Goal: Task Accomplishment & Management: Manage account settings

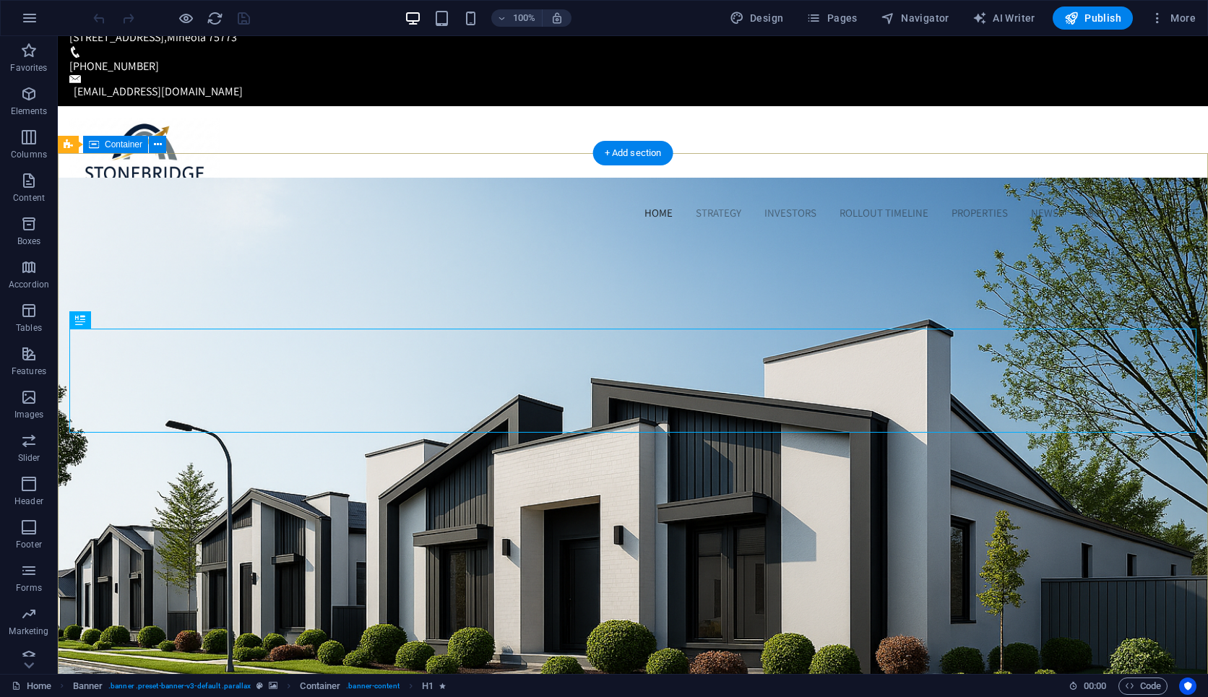
scroll to position [22, 0]
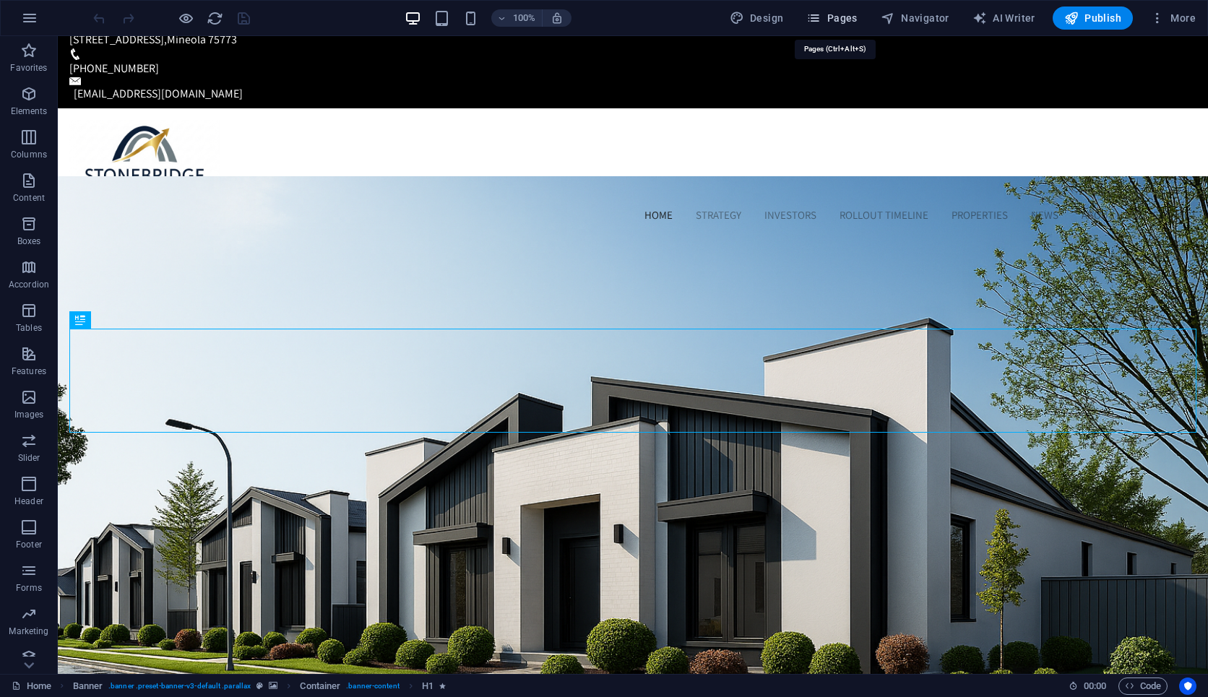
click at [843, 21] on span "Pages" at bounding box center [831, 18] width 51 height 14
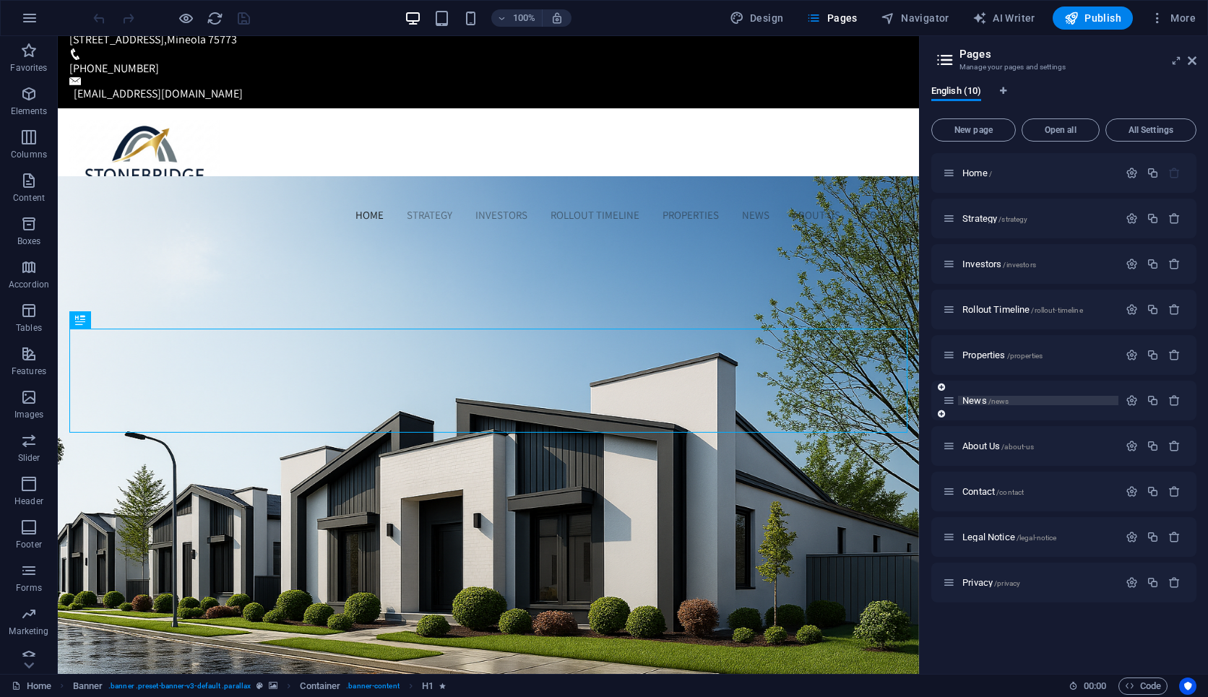
click at [983, 402] on span "News /news" at bounding box center [985, 400] width 46 height 11
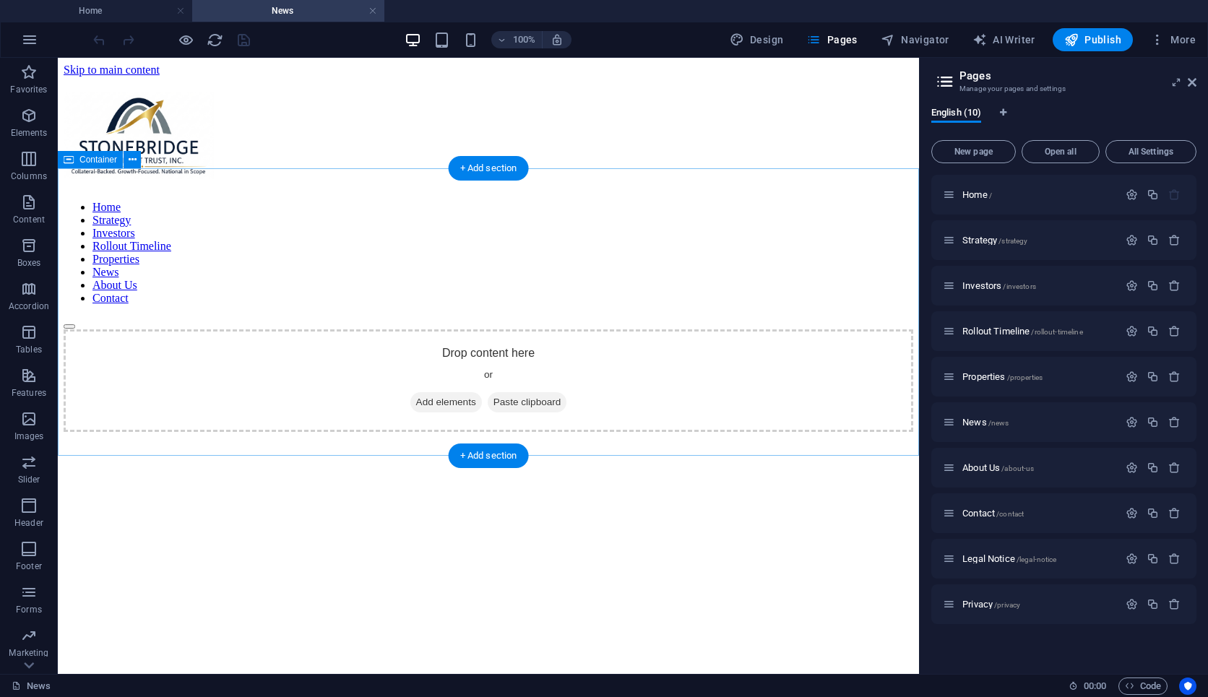
scroll to position [0, 0]
click at [371, 7] on link at bounding box center [372, 11] width 9 height 14
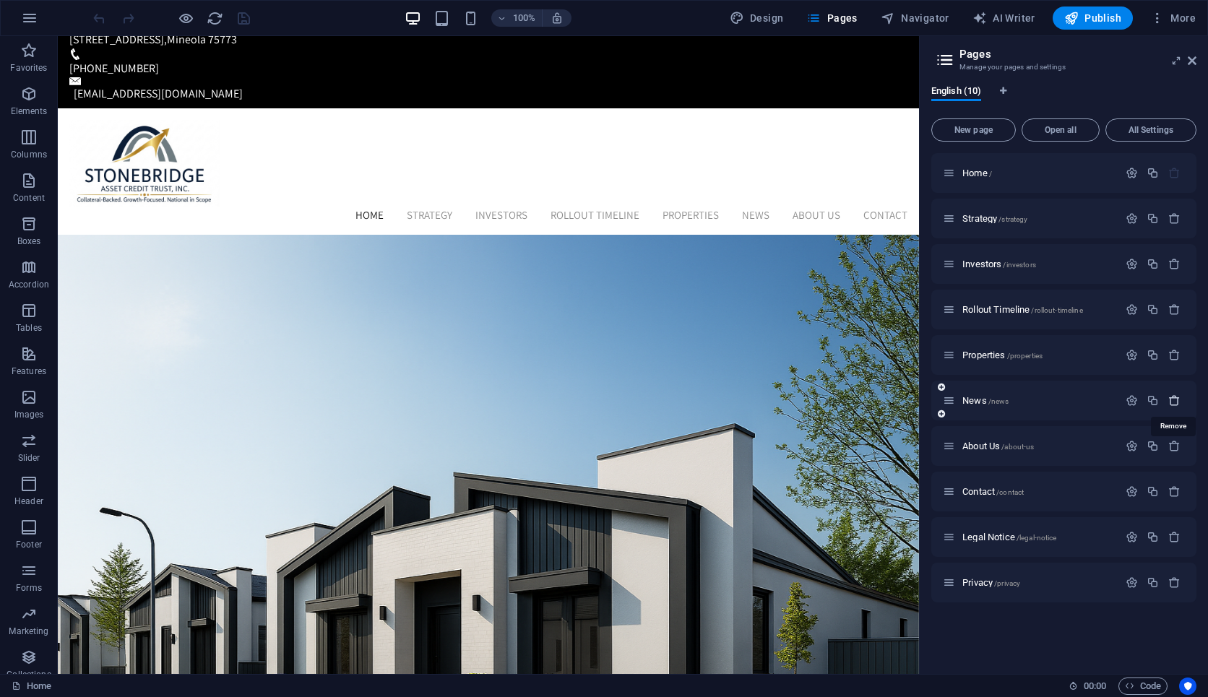
click at [1172, 404] on icon "button" at bounding box center [1174, 400] width 12 height 12
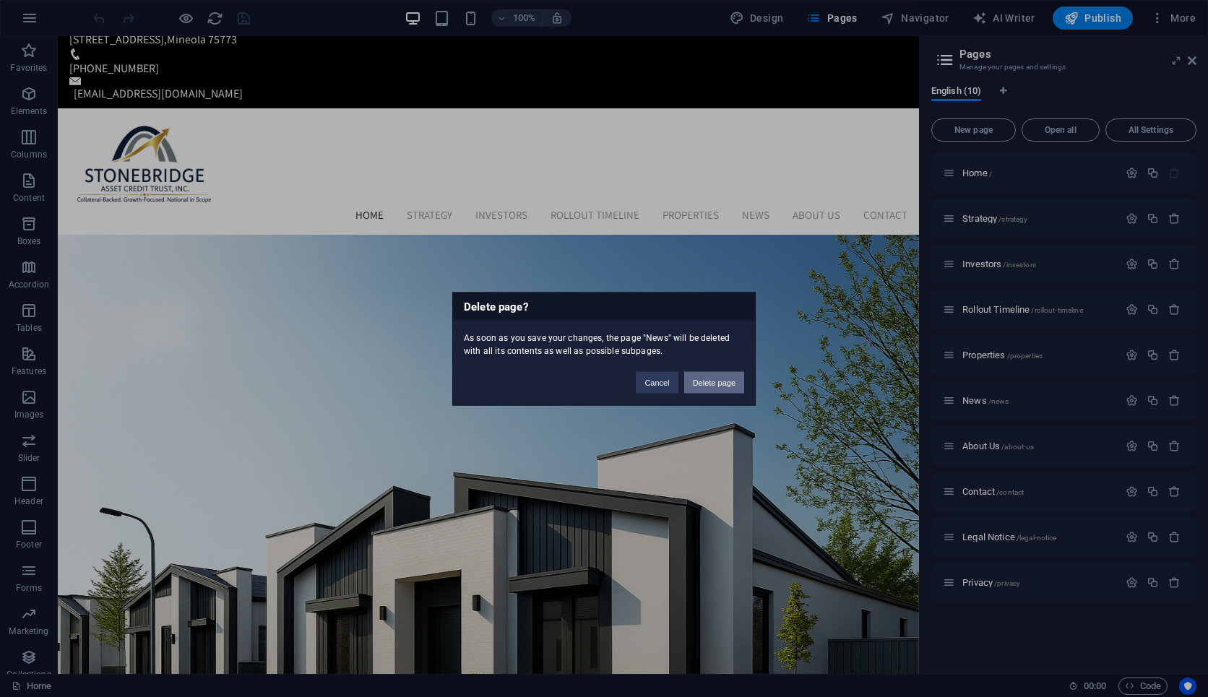
click at [724, 382] on button "Delete page" at bounding box center [714, 382] width 60 height 22
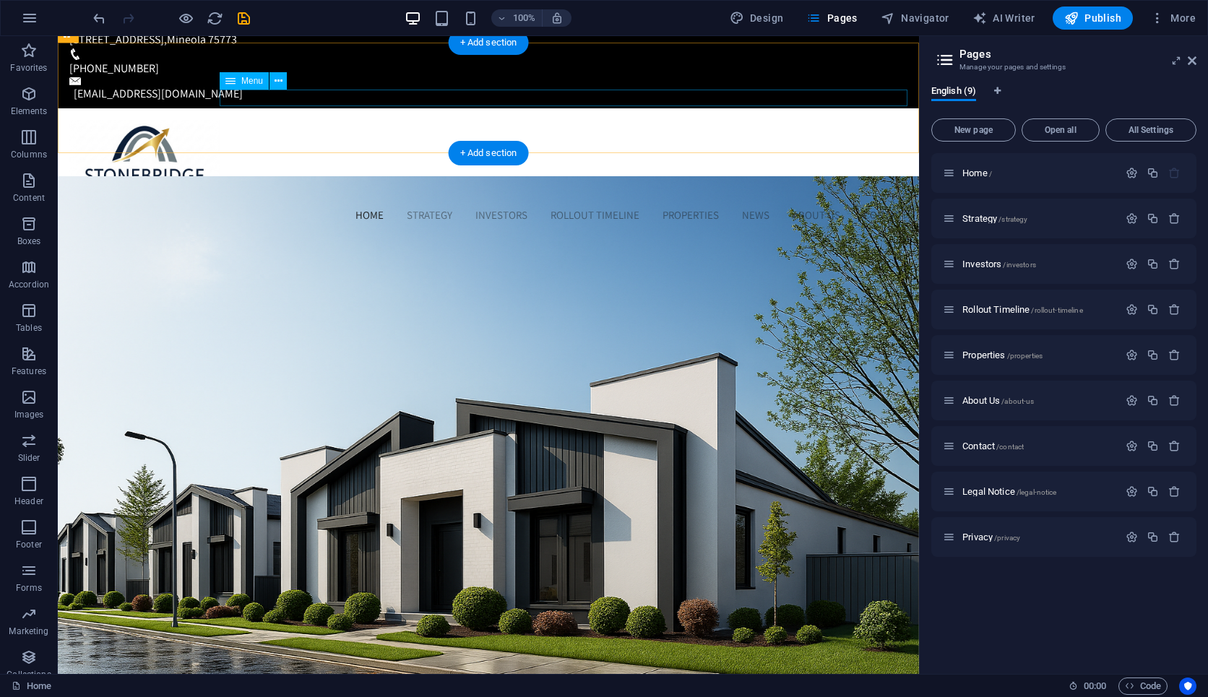
click at [768, 207] on nav "Home Strategy Investors Rollout Timeline Properties News About Us Contact" at bounding box center [488, 215] width 838 height 17
select select
select select "1"
select select
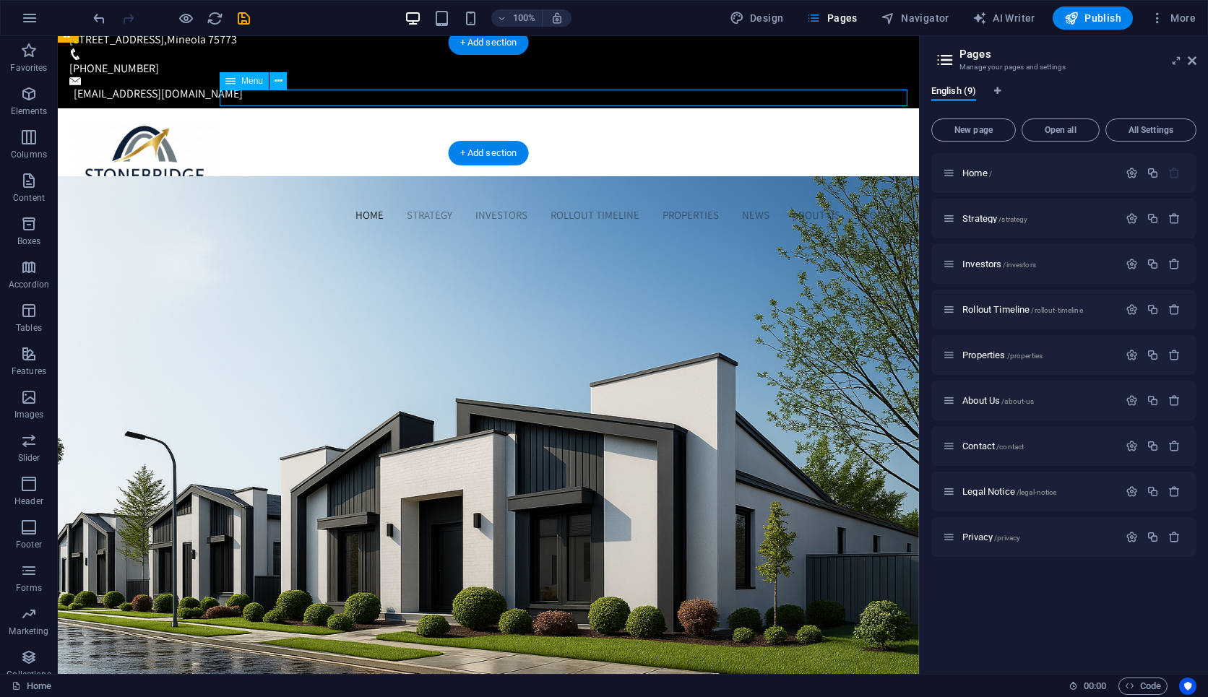
select select "2"
select select
select select "3"
select select
select select "4"
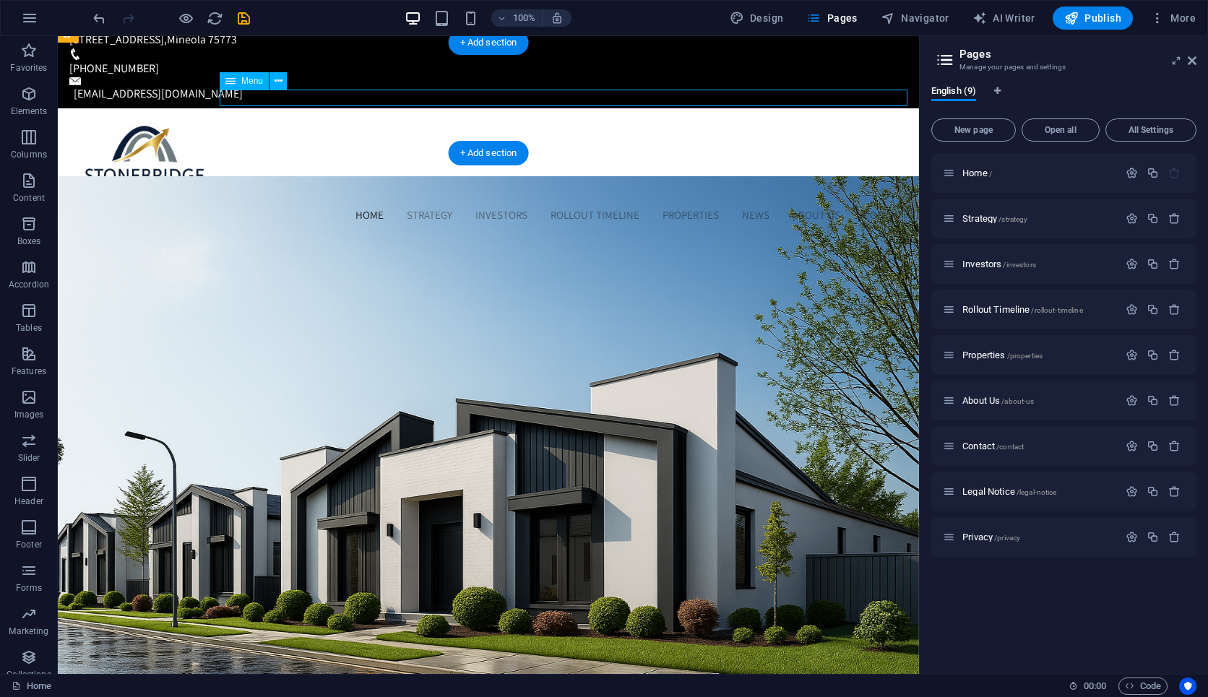
select select
select select "5"
select select
select select "6"
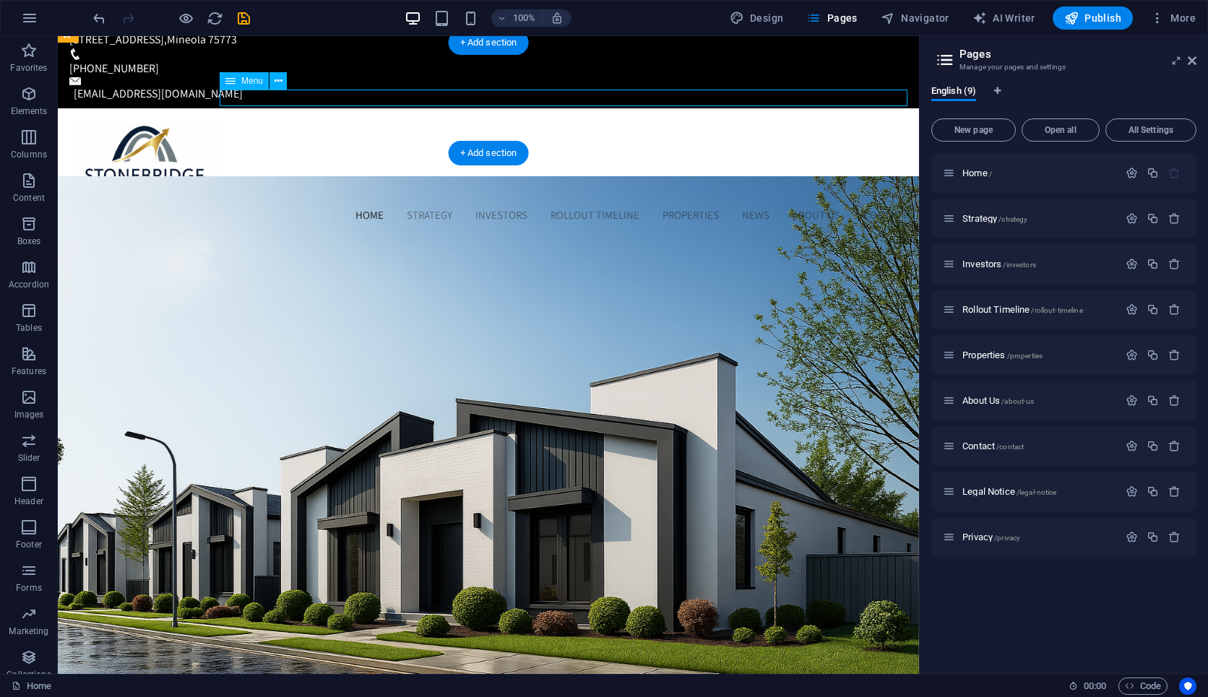
select select
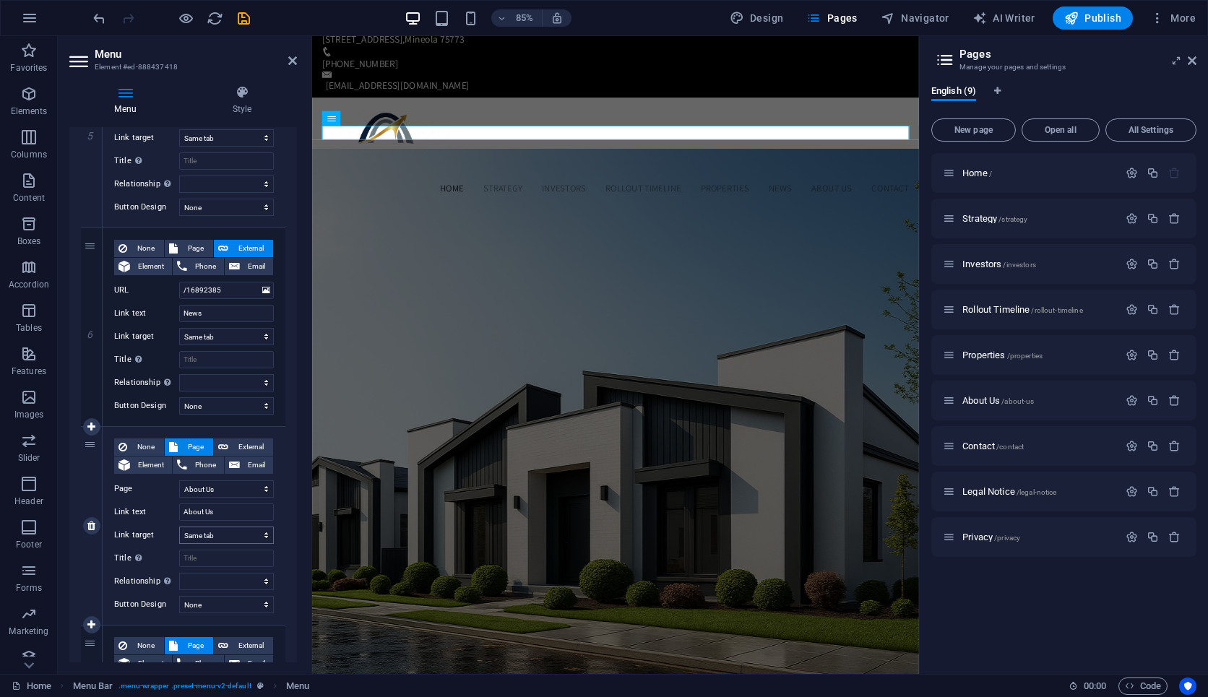
scroll to position [1025, 0]
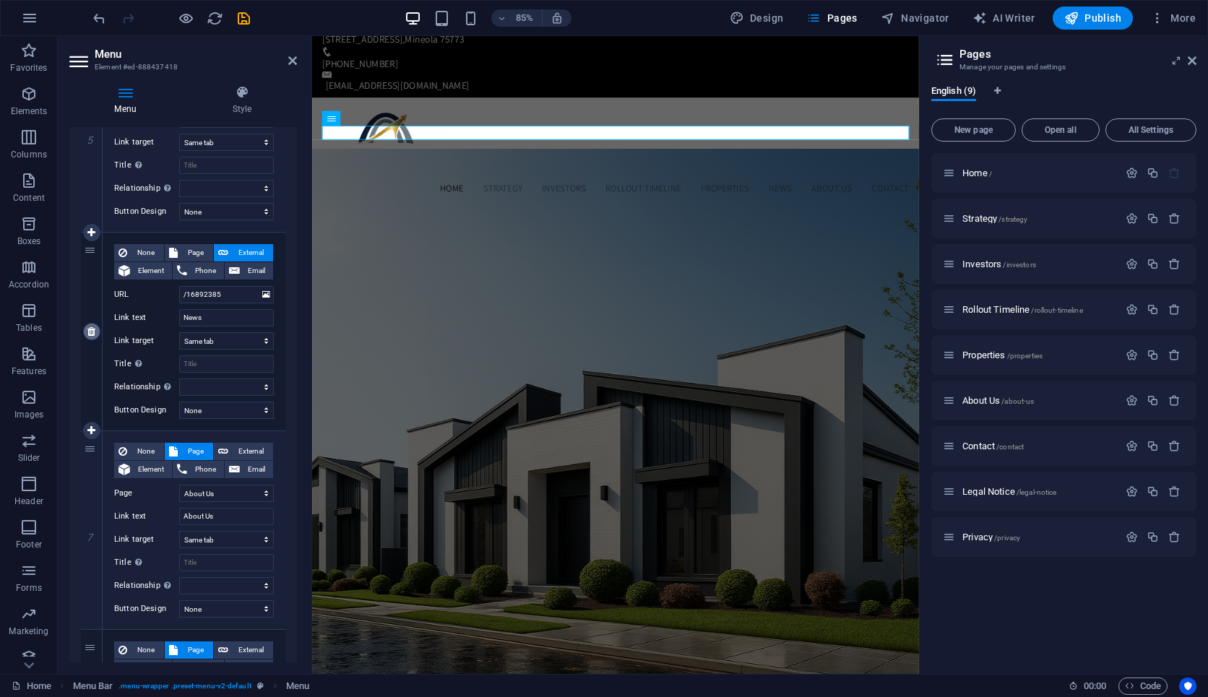
click at [89, 332] on icon at bounding box center [91, 331] width 8 height 10
select select
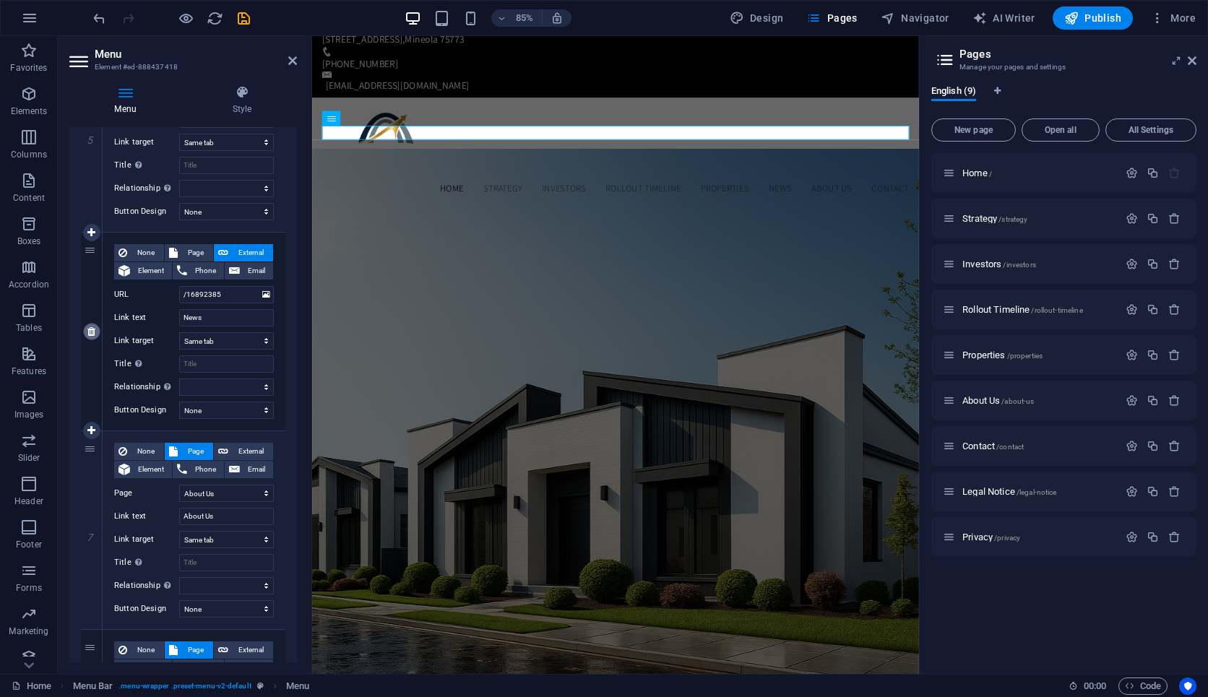
select select
select select "5"
type input "About Us"
select select
select select "6"
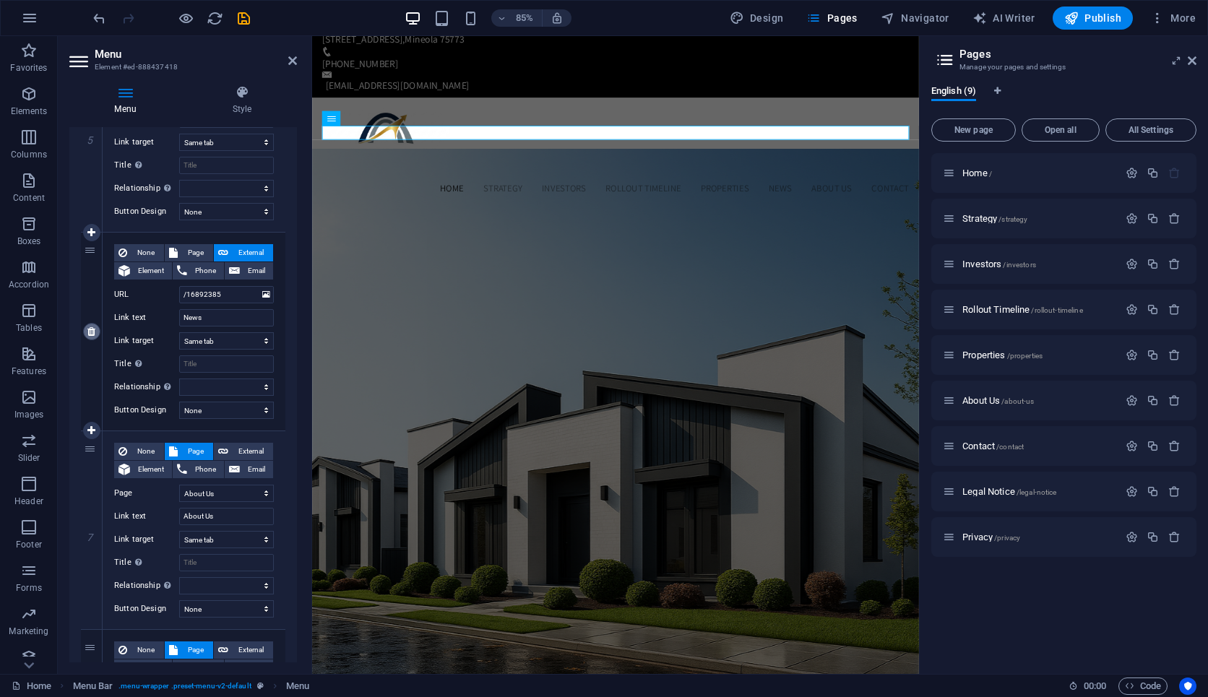
type input "Contact"
select select
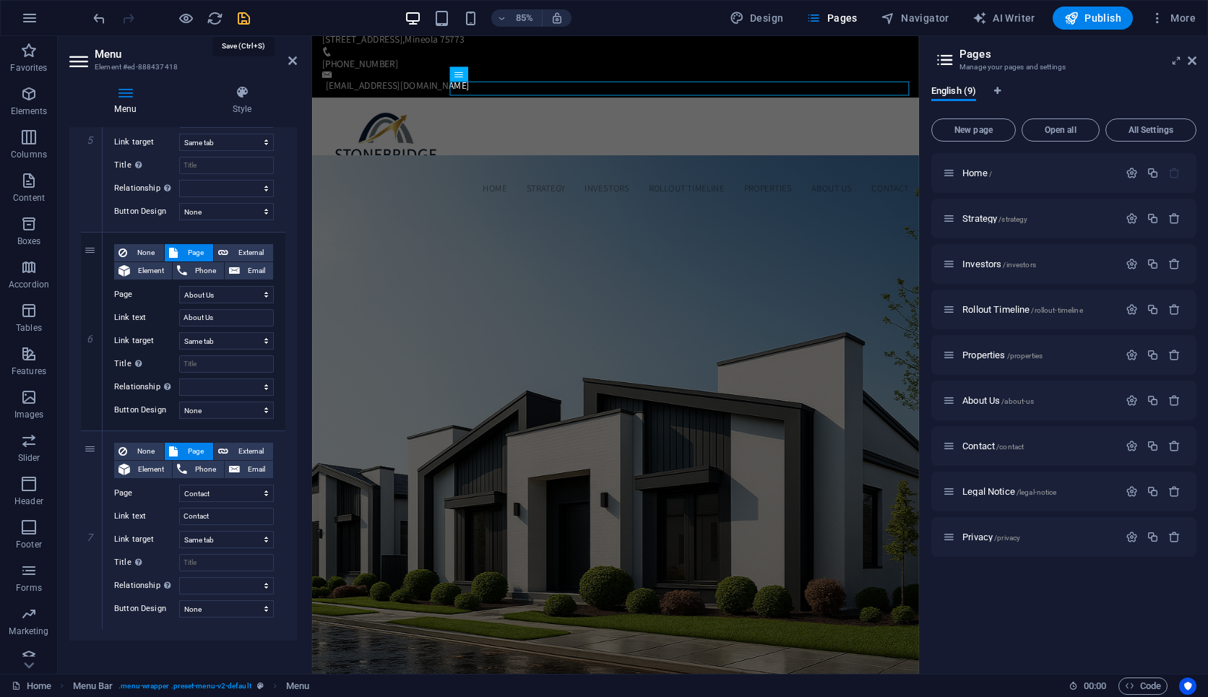
click at [248, 20] on icon "save" at bounding box center [243, 18] width 17 height 17
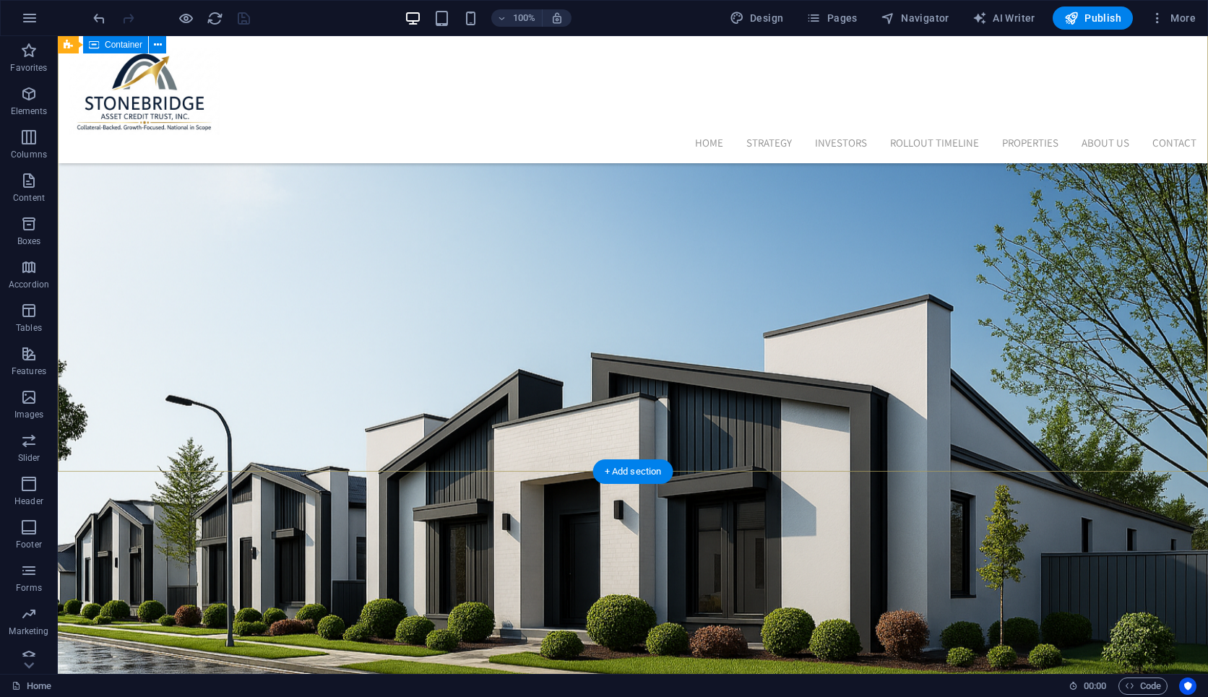
scroll to position [0, 0]
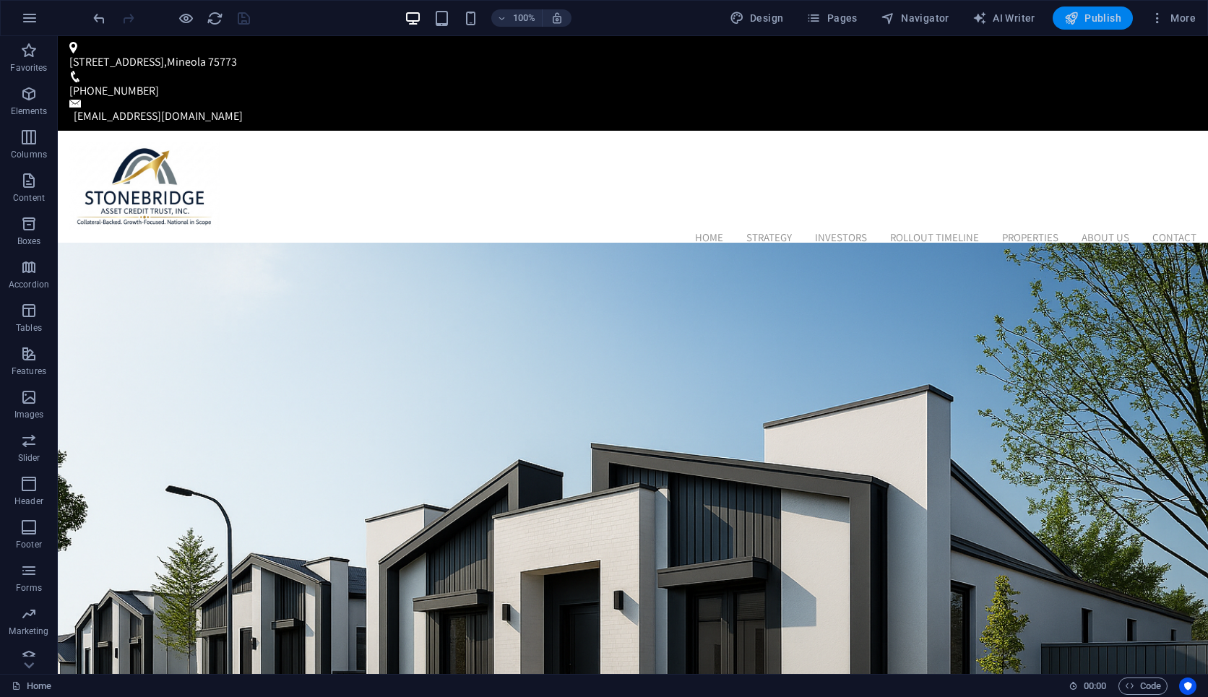
click at [1096, 21] on span "Publish" at bounding box center [1092, 18] width 57 height 14
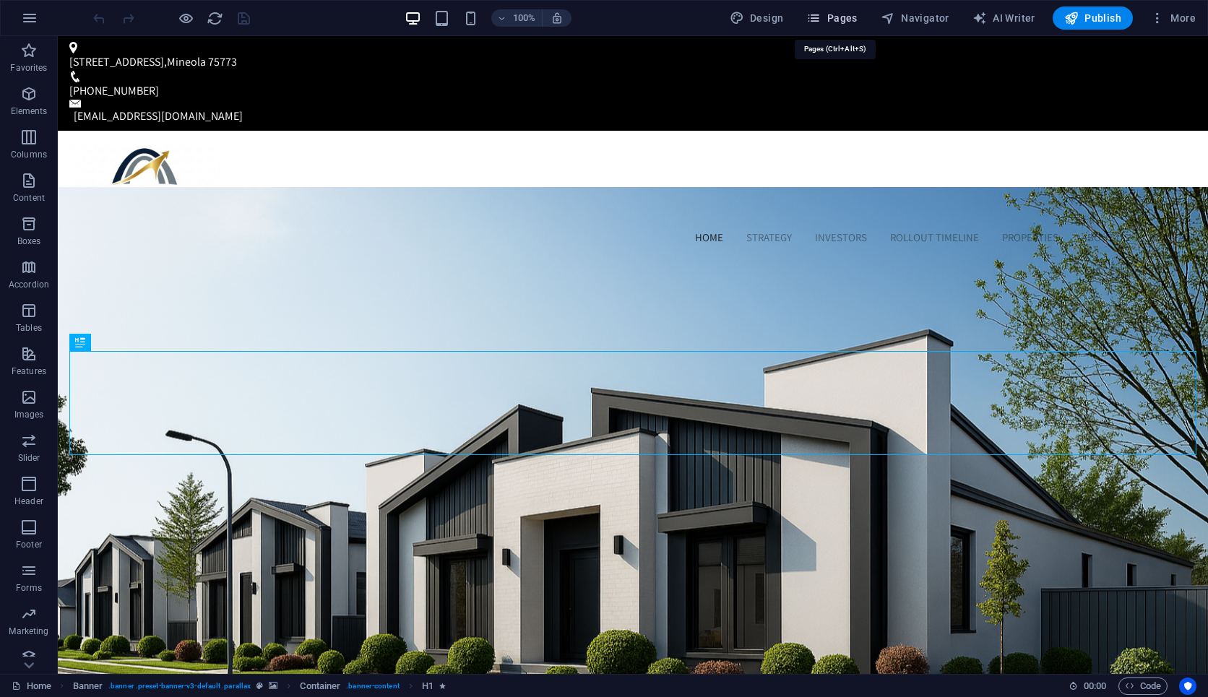
click at [830, 19] on span "Pages" at bounding box center [831, 18] width 51 height 14
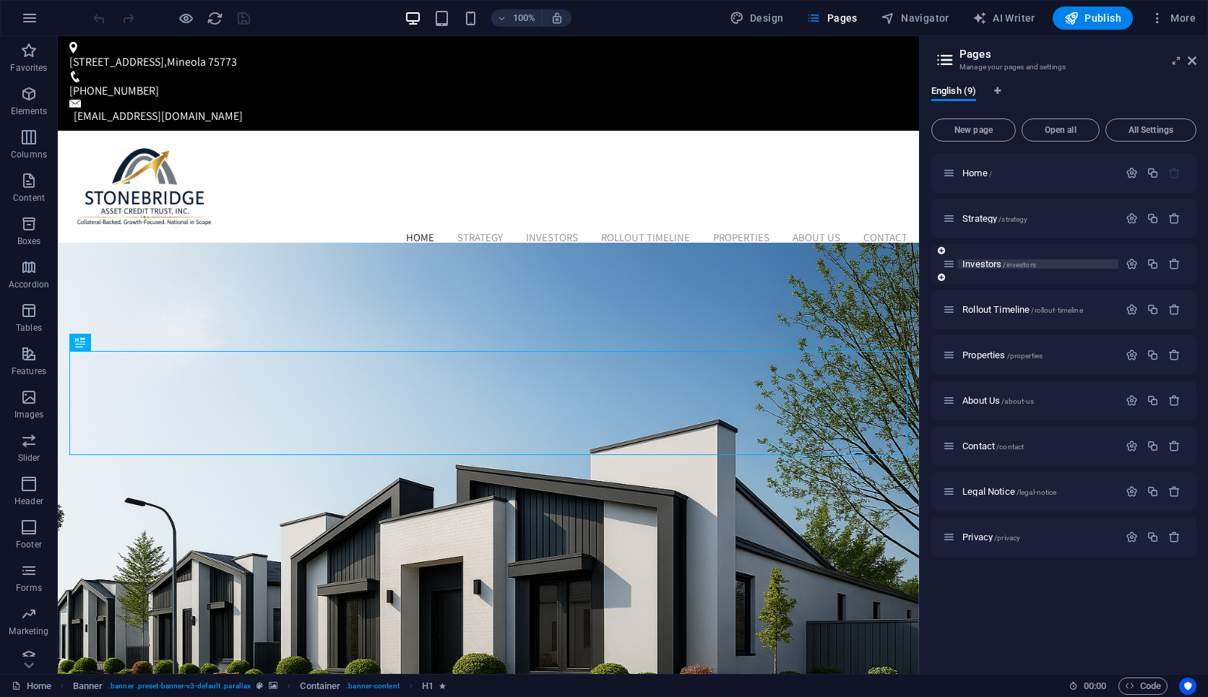
click at [987, 261] on span "Investors /investors" at bounding box center [999, 264] width 74 height 11
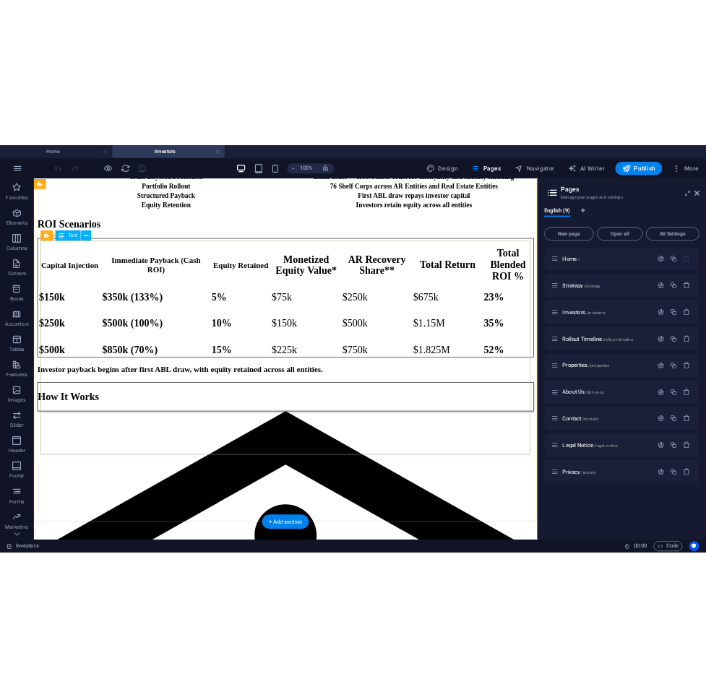
scroll to position [938, 0]
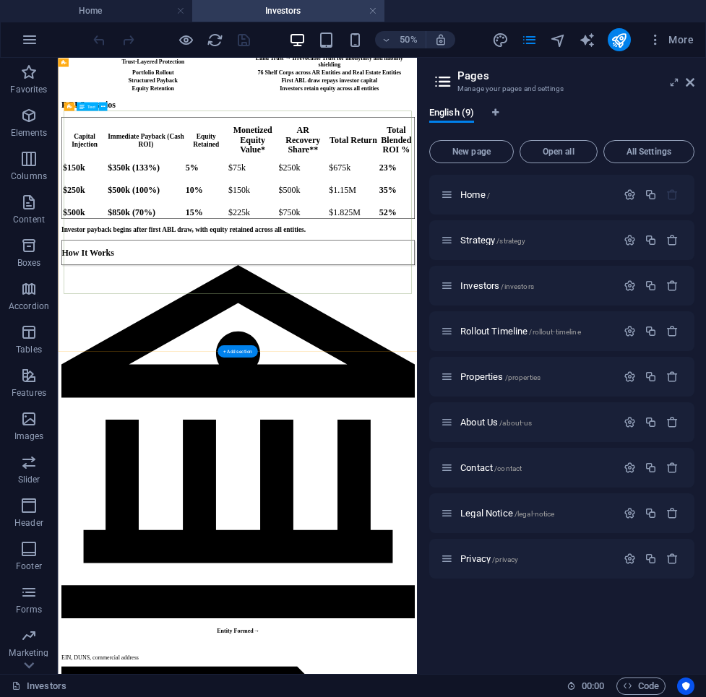
click at [692, 291] on div "Capital Injection Immediate Payback (Cash ROI) Equity Retained Monetized Equity…" at bounding box center [417, 277] width 706 height 203
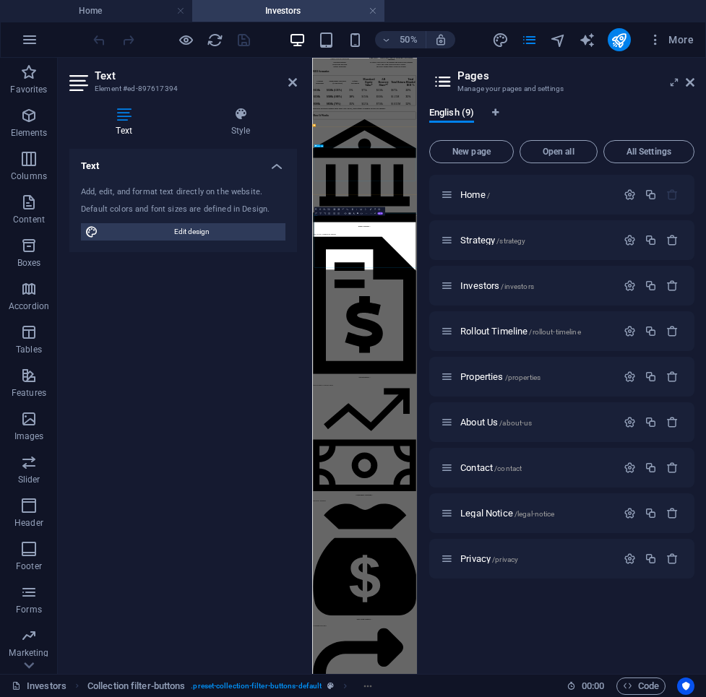
scroll to position [0, 0]
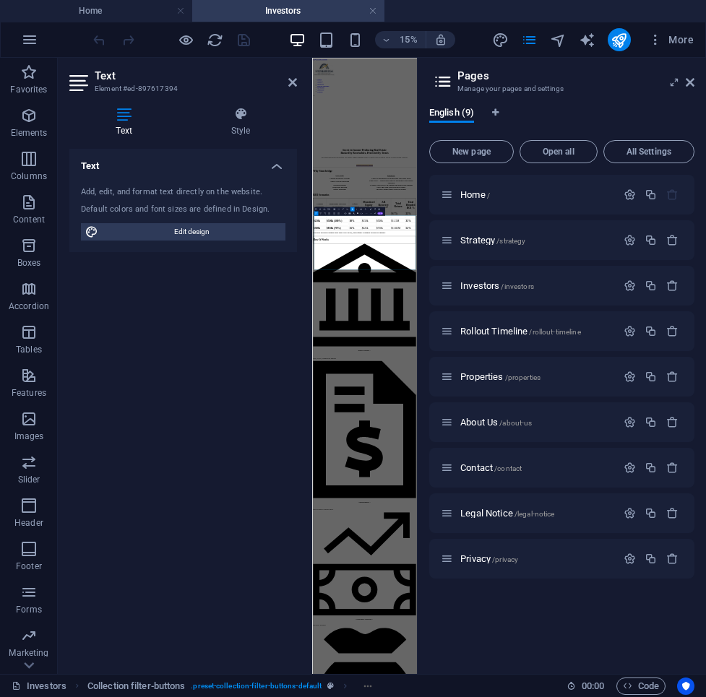
click at [0, 0] on aside "Pages Manage your pages and settings English (9) New page Open all All Settings…" at bounding box center [0, 0] width 0 height 0
click at [688, 80] on icon at bounding box center [689, 83] width 9 height 12
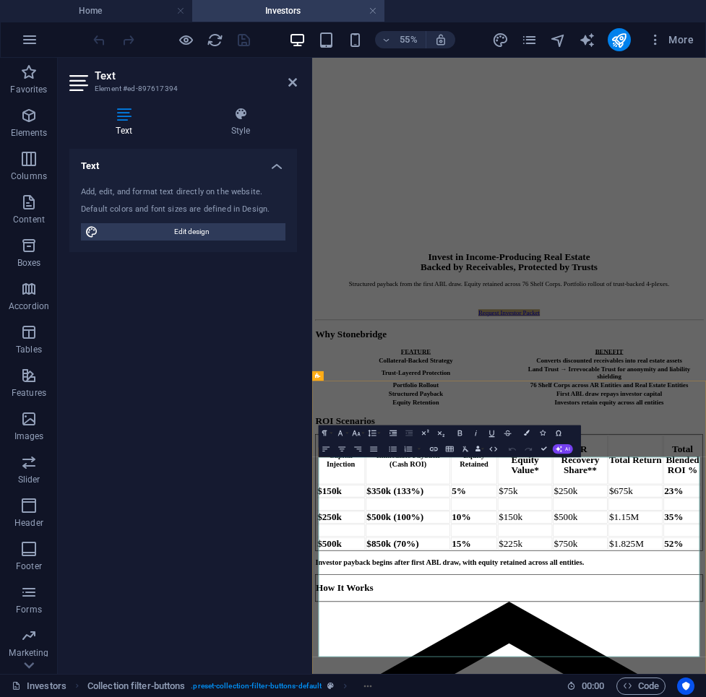
scroll to position [318, 0]
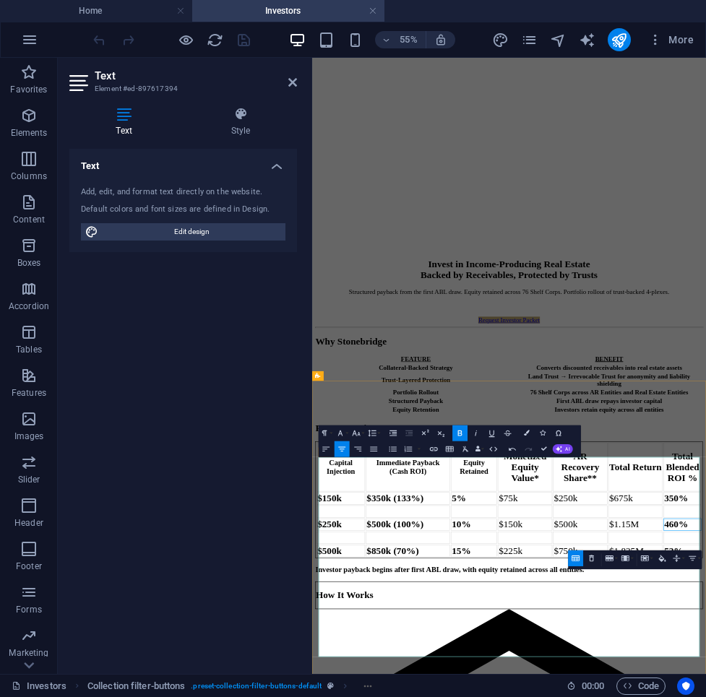
scroll to position [392, 0]
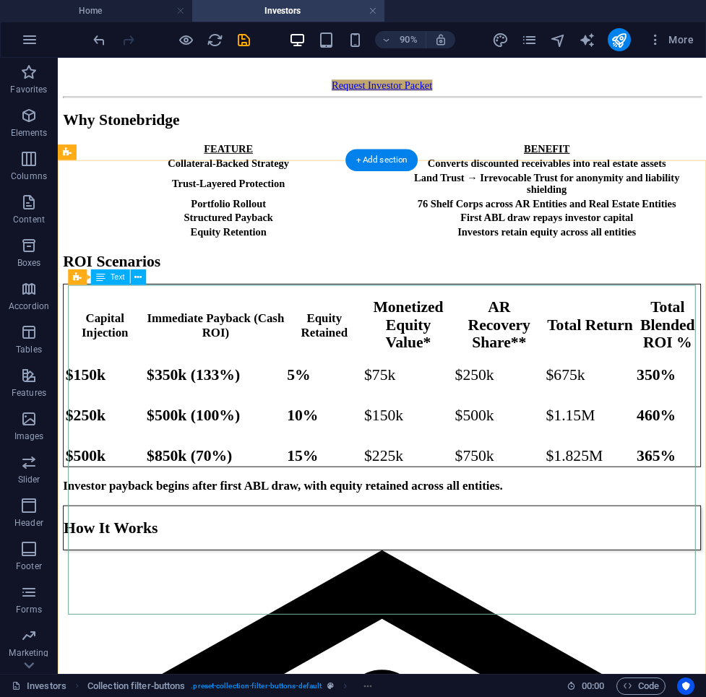
scroll to position [808, 0]
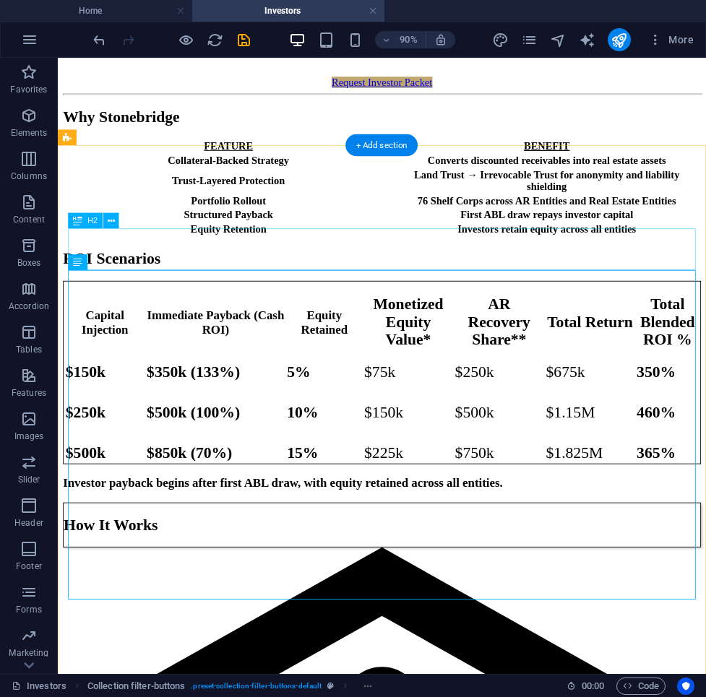
click at [139, 272] on div "ROI Scenarios" at bounding box center [418, 282] width 709 height 20
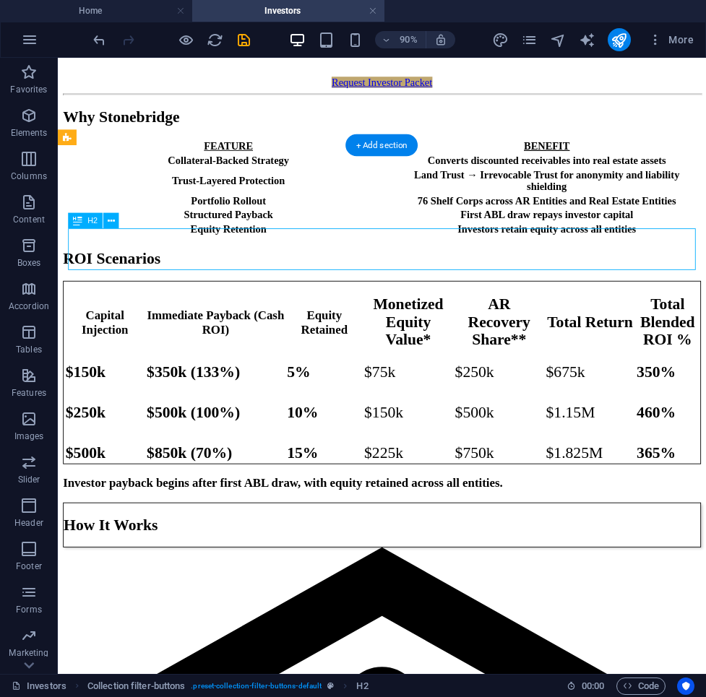
click at [139, 272] on div "ROI Scenarios" at bounding box center [418, 282] width 709 height 20
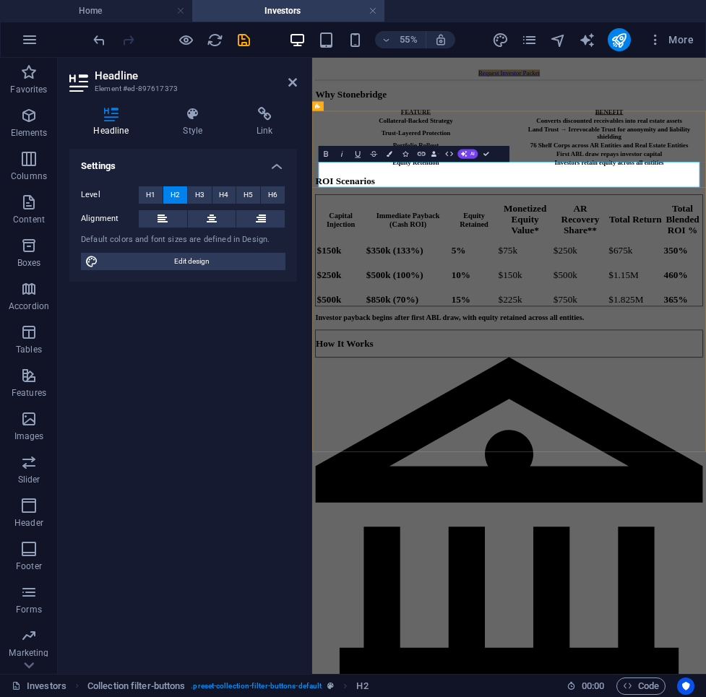
click at [409, 272] on h2 "ROI Scenarios" at bounding box center [670, 282] width 704 height 20
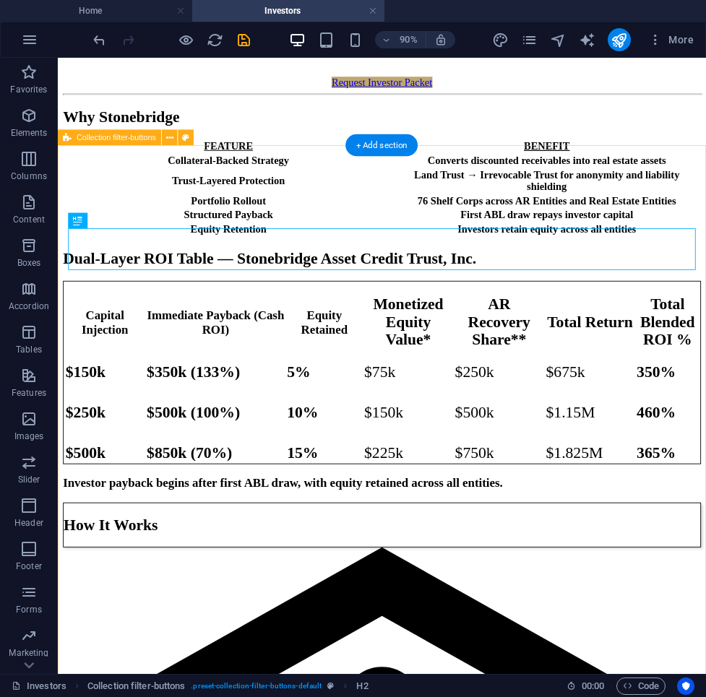
click at [531, 272] on div "Dual-Layer ROI Table — Stonebridge Asset Credit Trust, Inc. Capital Injection I…" at bounding box center [418, 405] width 709 height 267
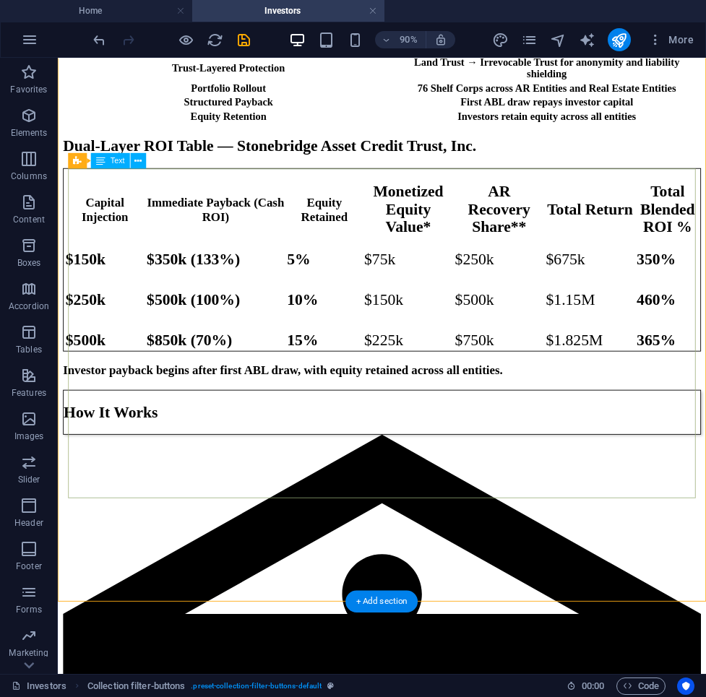
scroll to position [935, 0]
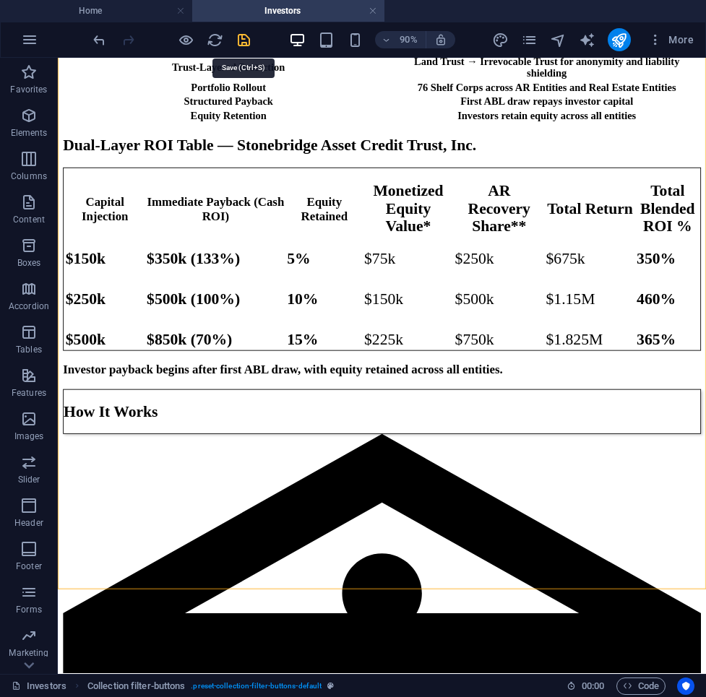
click at [250, 46] on icon "save" at bounding box center [243, 40] width 17 height 17
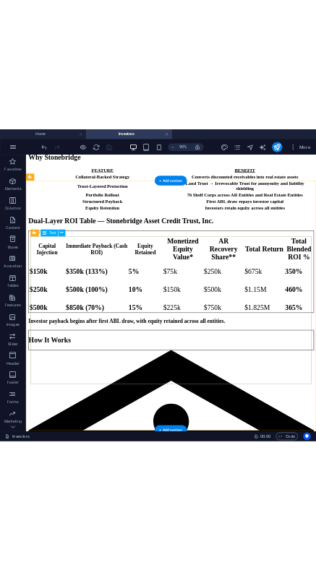
scroll to position [879, 0]
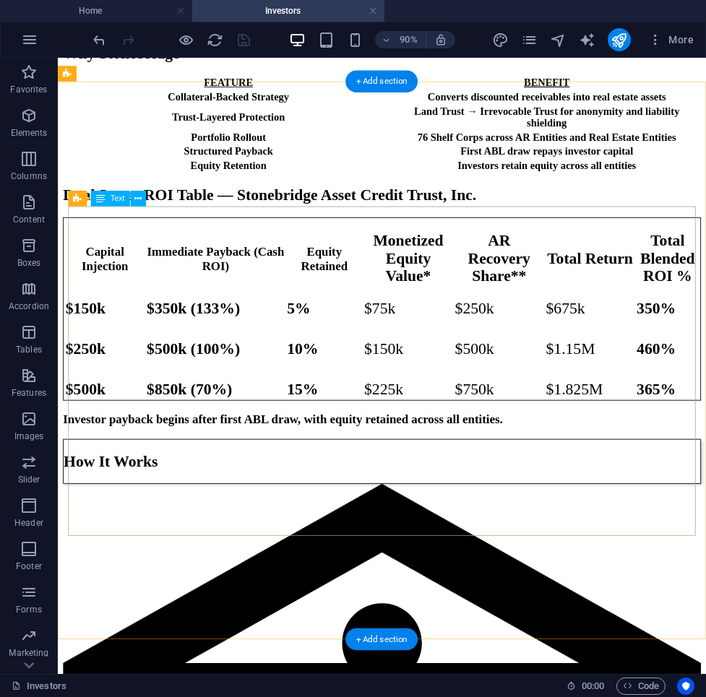
click at [433, 350] on div "Capital Injection Immediate Payback (Cash ROI) Equity Retained Monetized Equity…" at bounding box center [418, 336] width 709 height 203
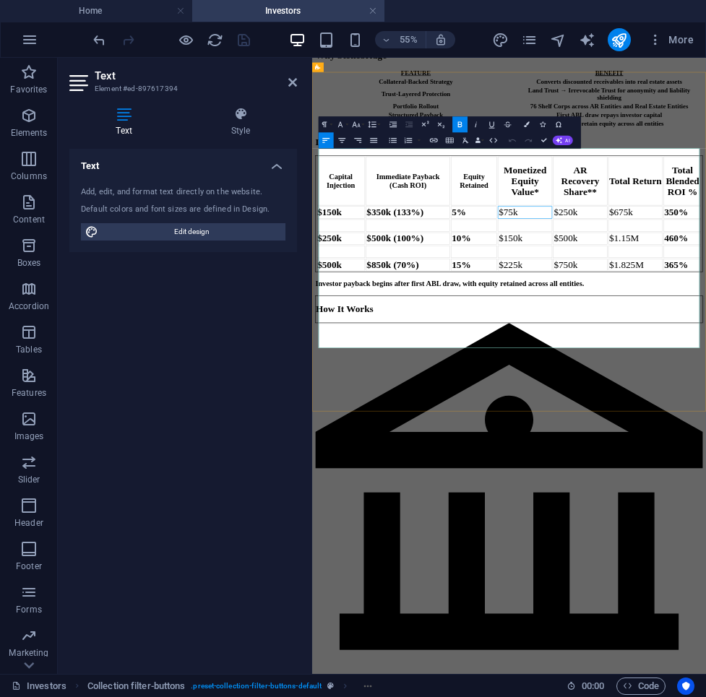
click at [685, 347] on span "$75k" at bounding box center [668, 338] width 35 height 19
click at [694, 395] on span "$150k" at bounding box center [672, 385] width 43 height 19
click at [713, 397] on td "$150k" at bounding box center [698, 386] width 99 height 22
click at [694, 443] on span "$225k" at bounding box center [672, 433] width 43 height 19
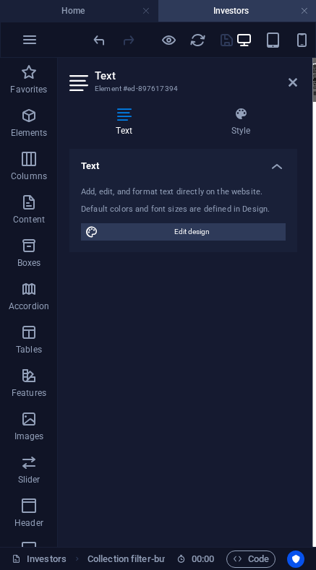
scroll to position [0, 0]
